Goal: Task Accomplishment & Management: Use online tool/utility

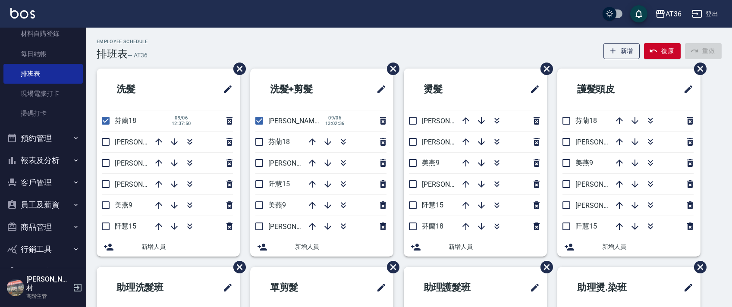
drag, startPoint x: 118, startPoint y: 261, endPoint x: 0, endPoint y: 328, distance: 135.8
click at [0, 307] on html "AT36 登出 櫃檯作業 打帳單 帳單列表 掛單列表 座位開單 營業儀表板 現金收支登錄 高階收支登錄 材料自購登錄 每日結帳 排班表 現場電腦打卡 掃碼打卡…" at bounding box center [366, 234] width 732 height 469
click at [104, 120] on input "checkbox" at bounding box center [106, 121] width 18 height 18
checkbox input "false"
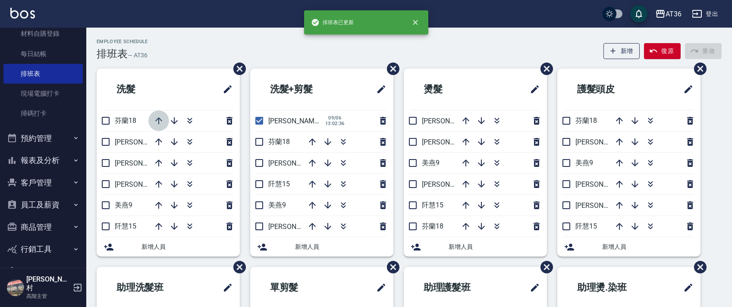
click at [157, 119] on icon "button" at bounding box center [158, 120] width 7 height 7
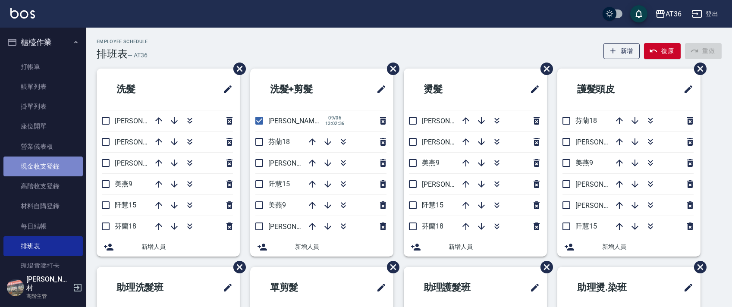
click at [56, 162] on link "現金收支登錄" at bounding box center [42, 167] width 79 height 20
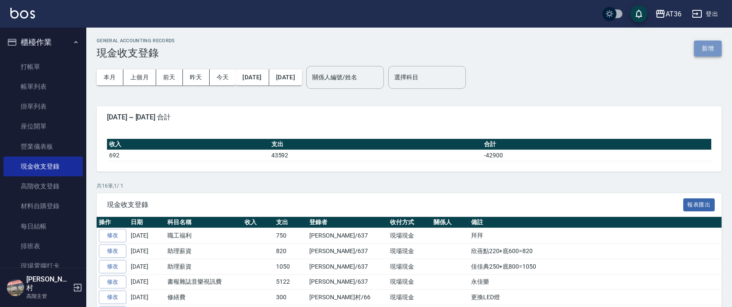
click at [709, 45] on button "新增" at bounding box center [708, 49] width 28 height 16
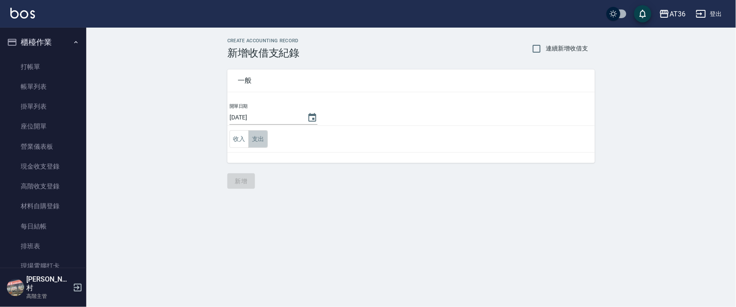
click at [253, 135] on button "支出" at bounding box center [257, 139] width 19 height 18
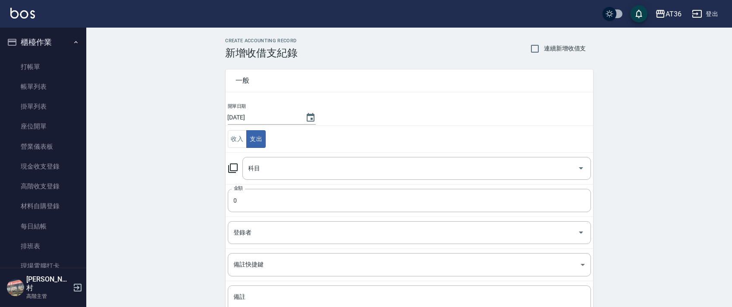
click at [258, 167] on div "科目 科目" at bounding box center [416, 168] width 349 height 23
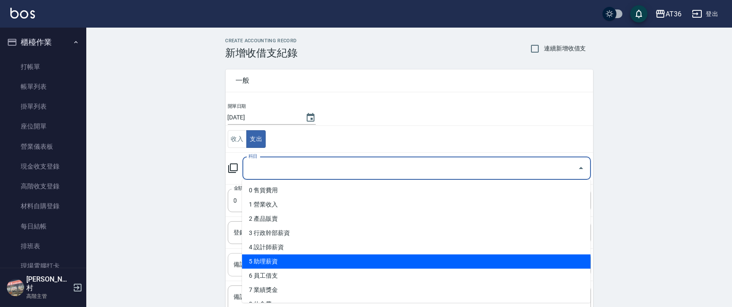
click at [282, 262] on li "5 助理薪資" at bounding box center [416, 261] width 349 height 14
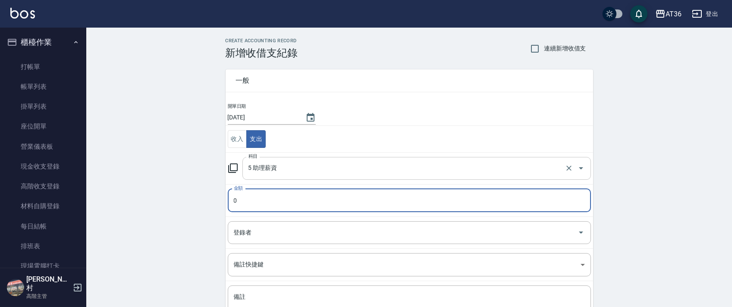
click at [261, 165] on input "5 助理薪資" at bounding box center [404, 168] width 317 height 15
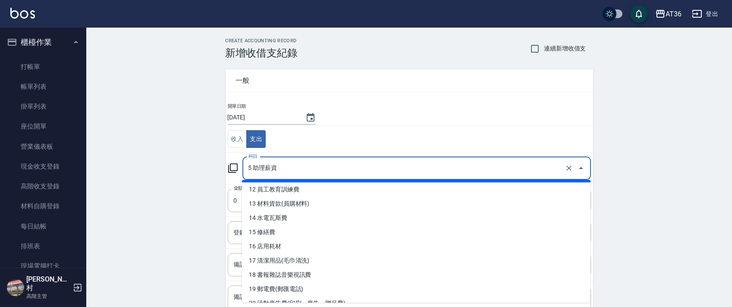
scroll to position [173, 0]
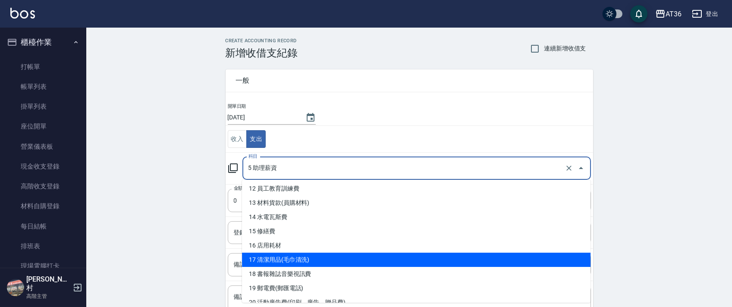
click at [311, 255] on li "17 清潔用品(毛巾清洗)" at bounding box center [416, 260] width 349 height 14
type input "17 清潔用品(毛巾清洗)"
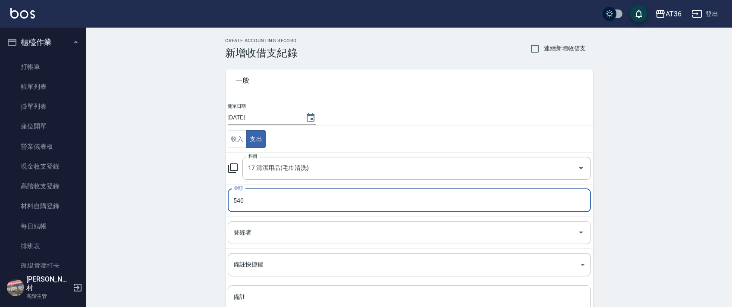
type input "540"
click at [242, 236] on input "登錄者" at bounding box center [403, 232] width 342 height 15
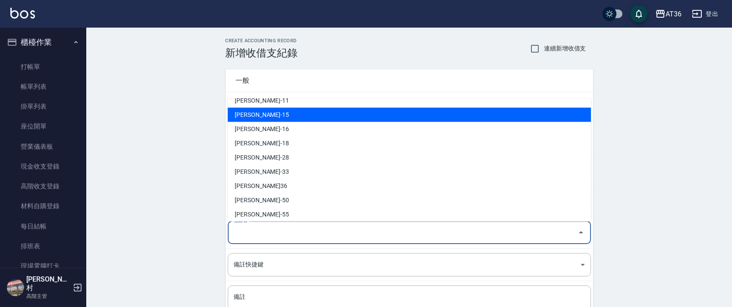
scroll to position [154, 0]
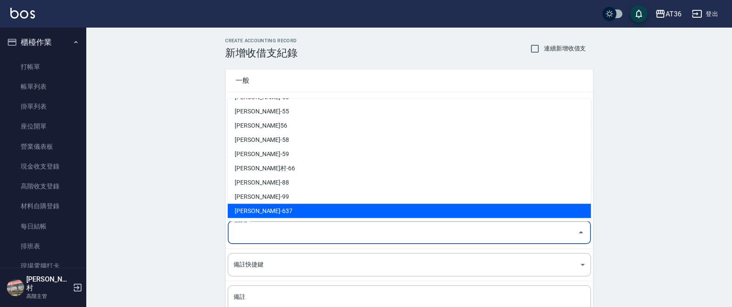
click at [258, 211] on li "[PERSON_NAME]-637" at bounding box center [409, 211] width 363 height 14
type input "[PERSON_NAME]-637"
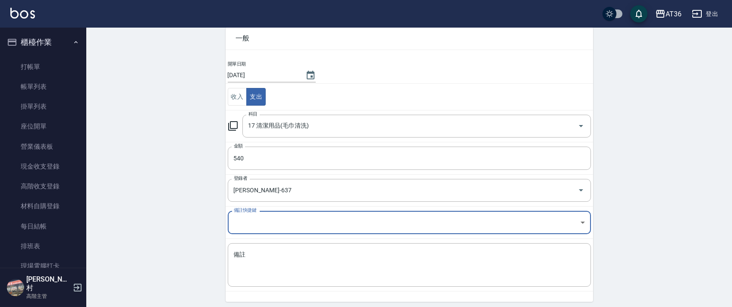
scroll to position [73, 0]
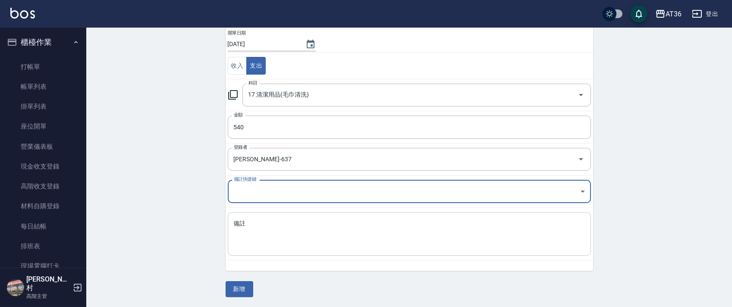
click at [242, 234] on textarea "備註" at bounding box center [409, 234] width 351 height 29
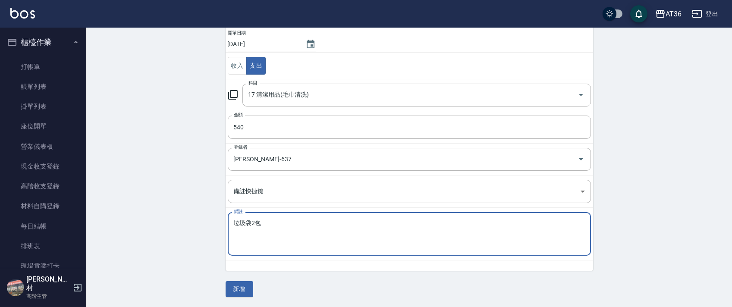
type textarea "垃圾袋2包"
click at [240, 292] on button "新增" at bounding box center [240, 289] width 28 height 16
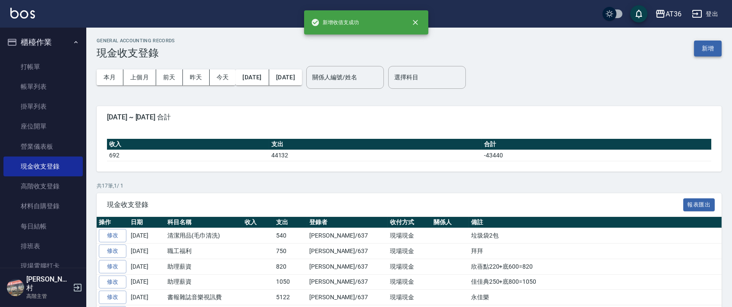
click at [701, 52] on button "新增" at bounding box center [708, 49] width 28 height 16
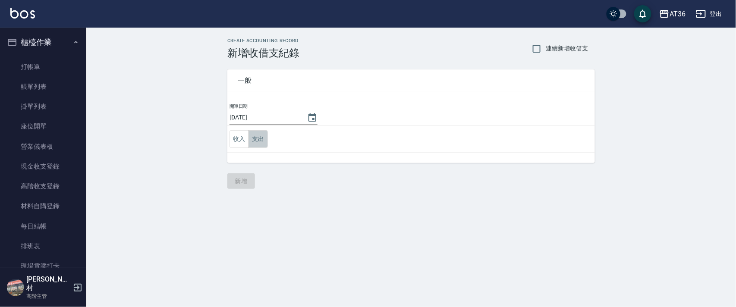
click at [254, 139] on button "支出" at bounding box center [257, 139] width 19 height 18
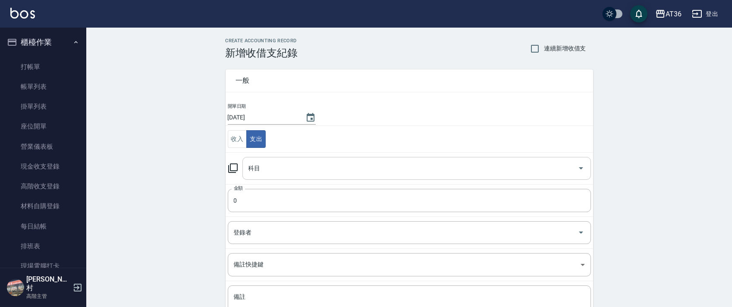
click at [257, 172] on input "科目" at bounding box center [410, 168] width 328 height 15
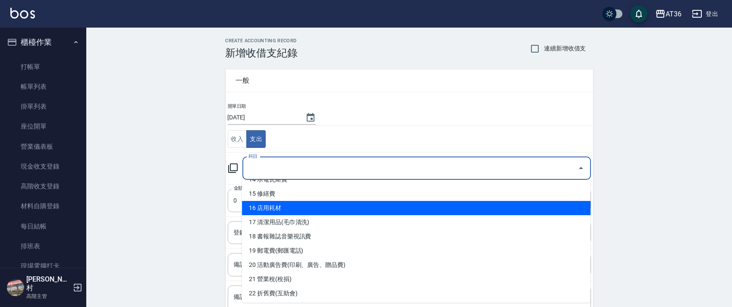
scroll to position [230, 0]
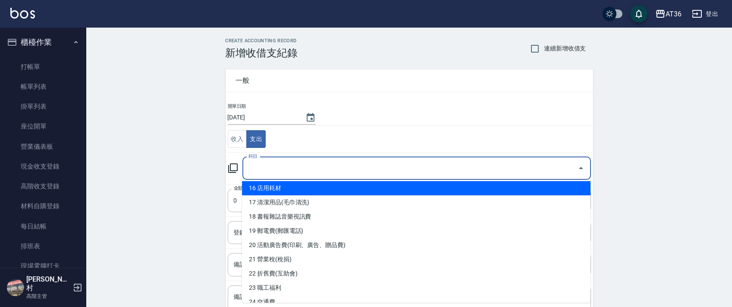
click at [290, 185] on li "16 店用耗材" at bounding box center [416, 188] width 349 height 14
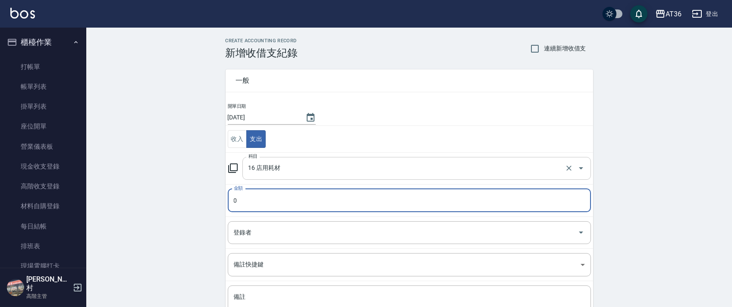
type input "16 店用耗材"
type input "230"
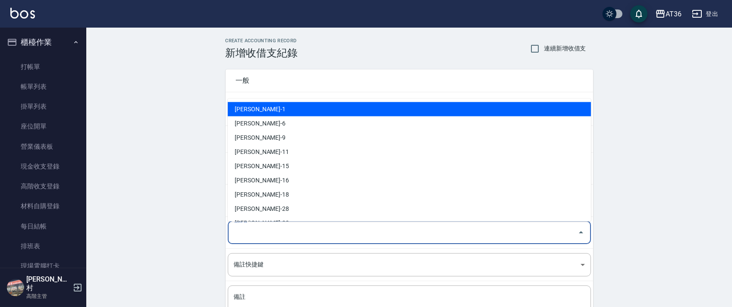
click at [251, 236] on input "登錄者" at bounding box center [403, 232] width 342 height 15
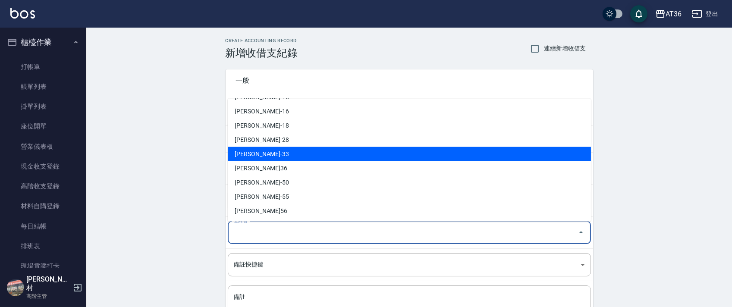
scroll to position [154, 0]
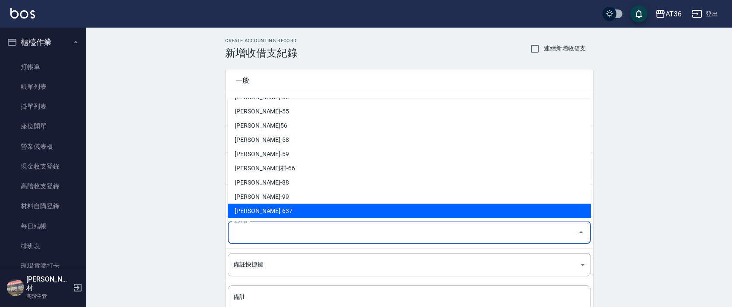
click at [261, 209] on li "[PERSON_NAME]-637" at bounding box center [409, 211] width 363 height 14
type input "[PERSON_NAME]-637"
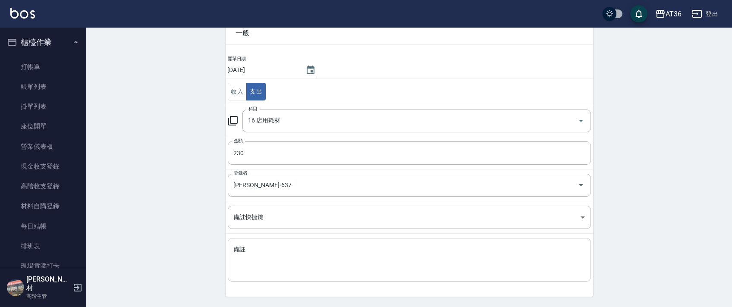
scroll to position [73, 0]
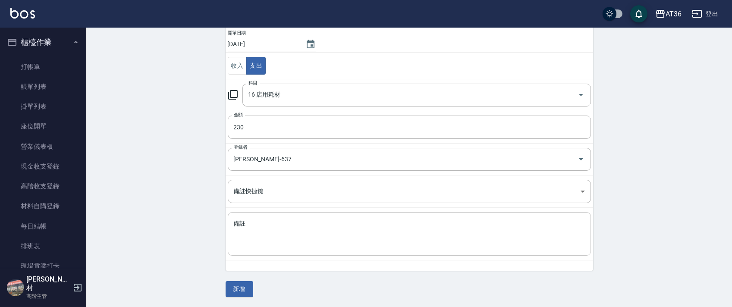
click at [250, 239] on textarea "備註" at bounding box center [409, 234] width 351 height 29
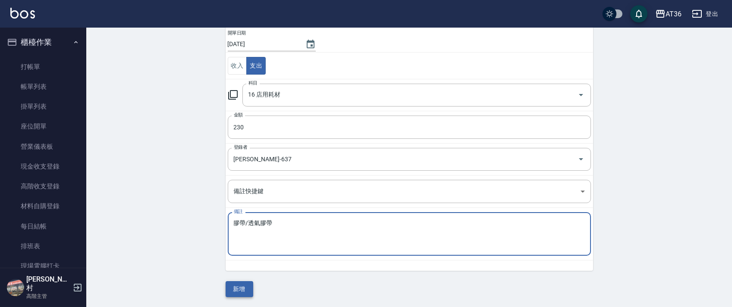
type textarea "膠帶/透氣膠帶"
click at [245, 288] on button "新增" at bounding box center [240, 289] width 28 height 16
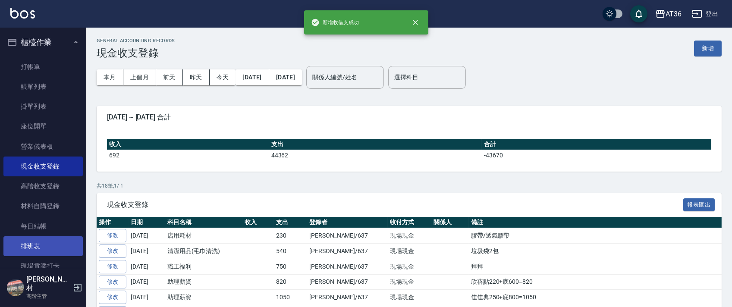
drag, startPoint x: 60, startPoint y: 244, endPoint x: 72, endPoint y: 221, distance: 25.9
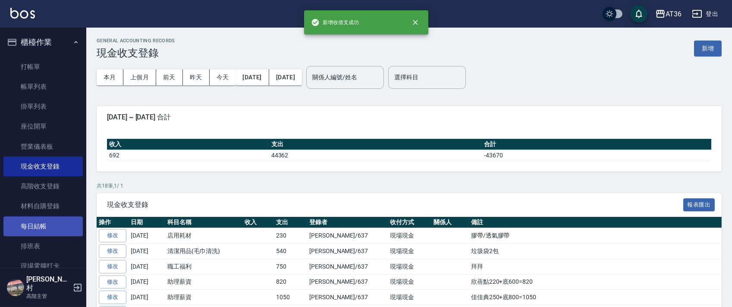
click at [60, 244] on link "排班表" at bounding box center [42, 246] width 79 height 20
